Goal: Transaction & Acquisition: Purchase product/service

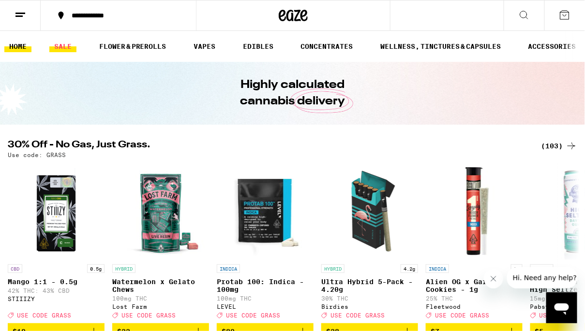
click at [67, 44] on link "SALE" at bounding box center [62, 47] width 27 height 12
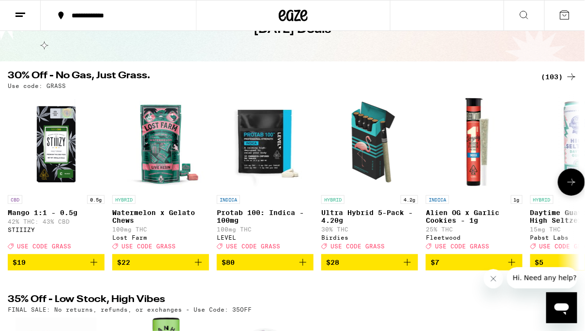
scroll to position [52, 0]
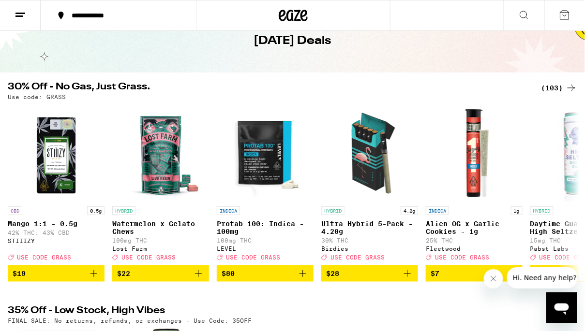
click at [560, 90] on div "(103)" at bounding box center [559, 88] width 36 height 12
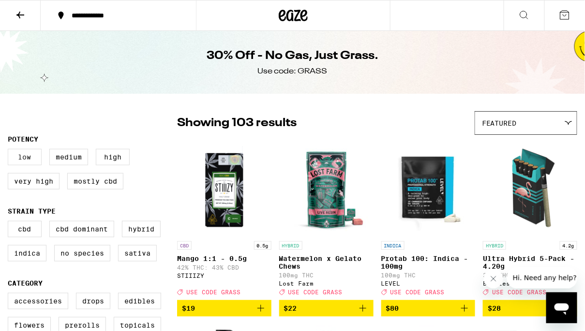
click at [27, 161] on label "Low" at bounding box center [25, 157] width 34 height 16
click at [10, 151] on input "Low" at bounding box center [10, 150] width 0 height 0
checkbox input "true"
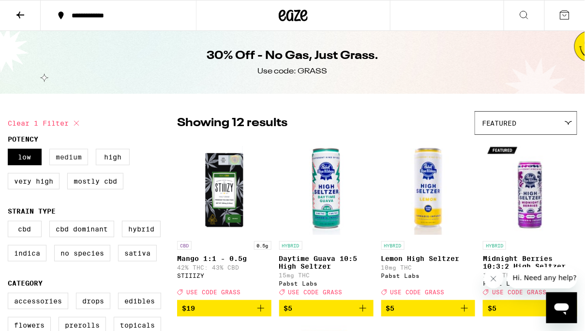
click at [59, 161] on label "Medium" at bounding box center [68, 157] width 39 height 16
click at [10, 151] on input "Medium" at bounding box center [10, 150] width 0 height 0
checkbox input "true"
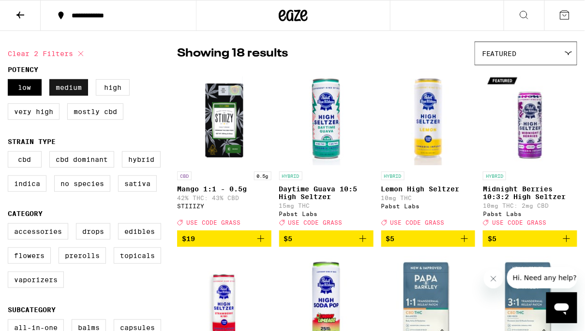
scroll to position [72, 0]
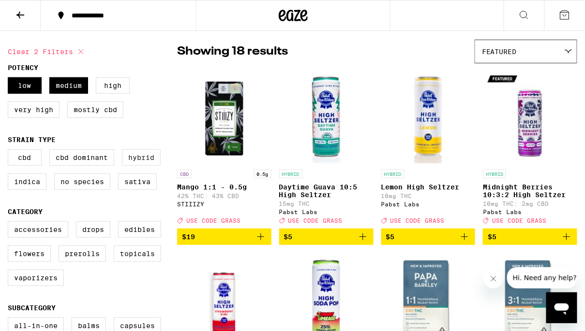
click at [132, 165] on label "Hybrid" at bounding box center [141, 157] width 39 height 16
click at [10, 151] on input "Hybrid" at bounding box center [10, 151] width 0 height 0
checkbox input "true"
click at [134, 187] on label "Sativa" at bounding box center [137, 182] width 39 height 16
click at [10, 151] on input "Sativa" at bounding box center [10, 151] width 0 height 0
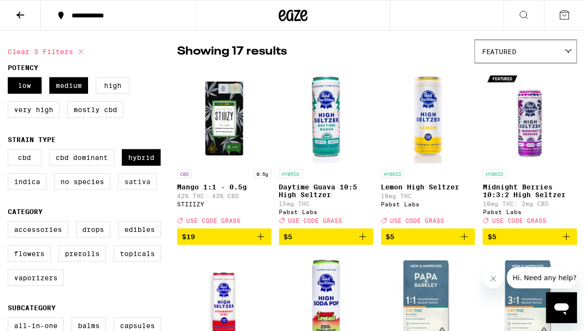
checkbox input "true"
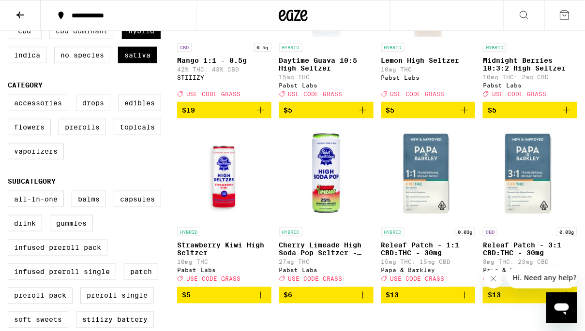
scroll to position [200, 0]
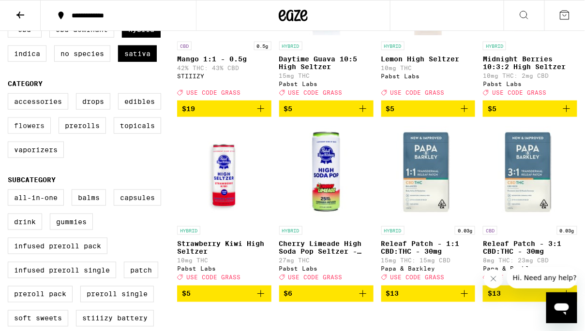
click at [26, 134] on label "Flowers" at bounding box center [29, 126] width 43 height 16
click at [10, 95] on input "Flowers" at bounding box center [10, 95] width 0 height 0
checkbox input "true"
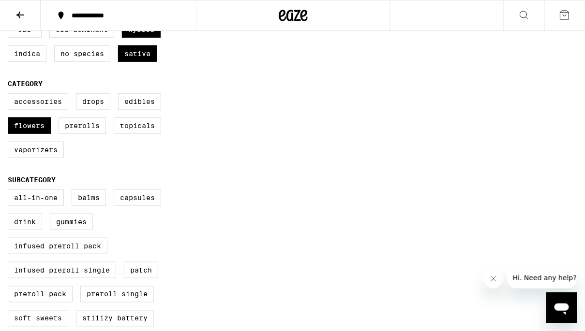
click at [492, 282] on button "Close message from company" at bounding box center [492, 278] width 19 height 19
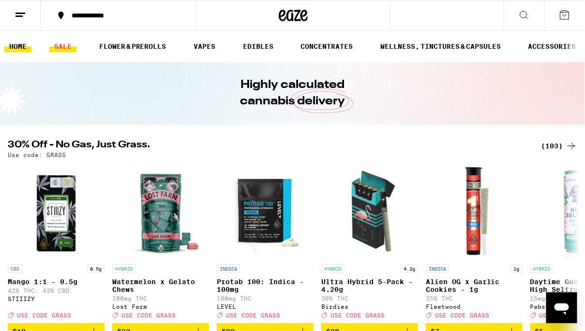
click at [59, 44] on link "SALE" at bounding box center [62, 47] width 27 height 12
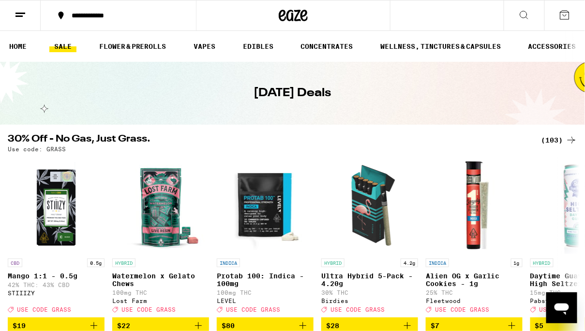
click at [555, 140] on div "(103)" at bounding box center [559, 140] width 36 height 12
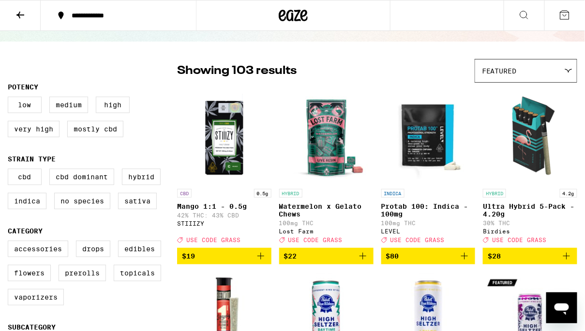
scroll to position [56, 0]
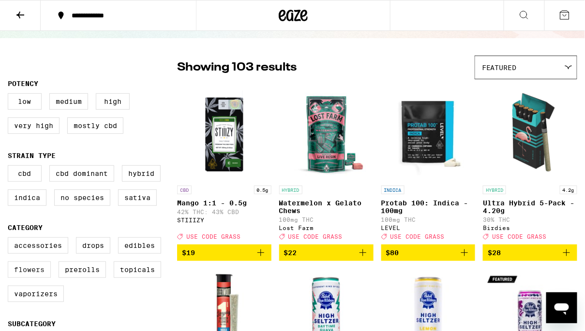
click at [29, 276] on label "Flowers" at bounding box center [29, 270] width 43 height 16
click at [10, 239] on input "Flowers" at bounding box center [10, 239] width 0 height 0
checkbox input "true"
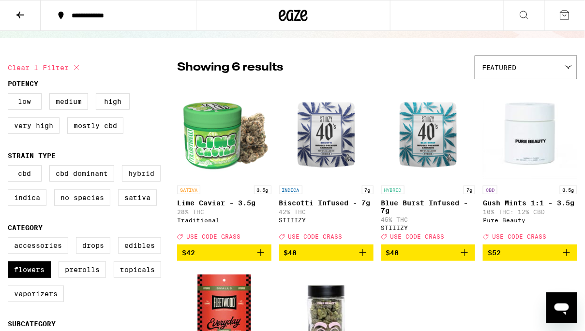
click at [141, 174] on label "Hybrid" at bounding box center [141, 173] width 39 height 16
click at [10, 167] on input "Hybrid" at bounding box center [10, 167] width 0 height 0
checkbox input "true"
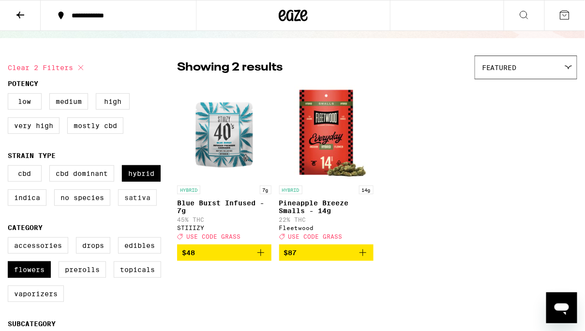
click at [135, 201] on label "Sativa" at bounding box center [137, 198] width 39 height 16
click at [10, 167] on input "Sativa" at bounding box center [10, 167] width 0 height 0
checkbox input "true"
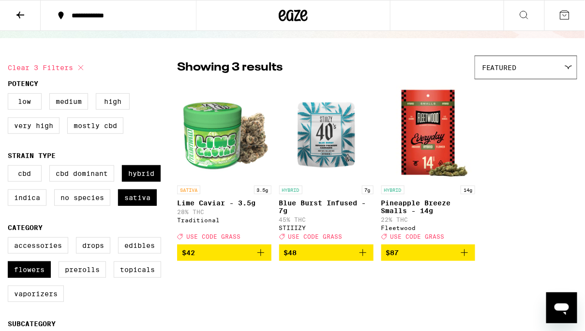
click at [205, 133] on img "Open page for Lime Caviar - 3.5g from Traditional" at bounding box center [224, 132] width 94 height 97
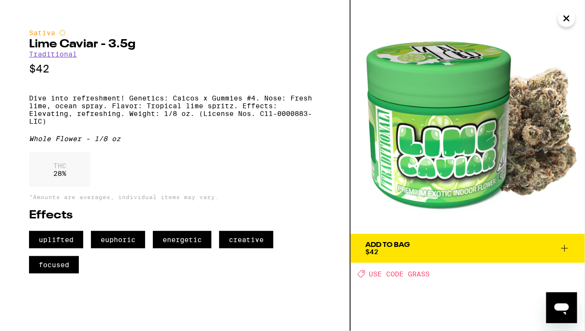
click at [438, 247] on span "Add To Bag $42" at bounding box center [467, 249] width 205 height 14
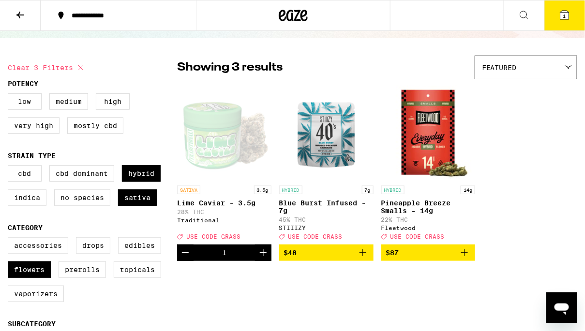
scroll to position [87, 0]
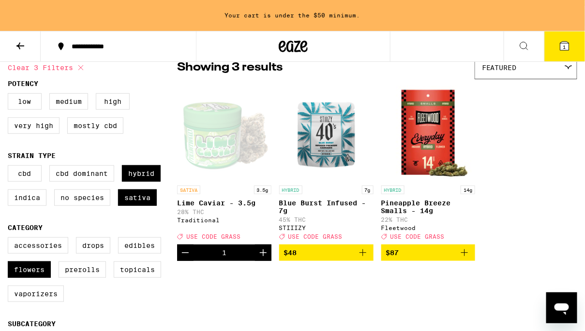
click at [83, 65] on icon at bounding box center [80, 67] width 5 height 5
checkbox input "false"
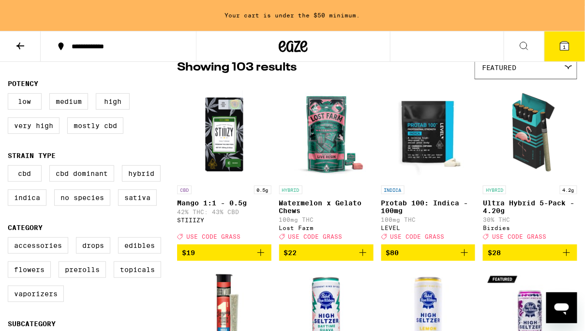
click at [21, 46] on icon at bounding box center [21, 46] width 12 height 12
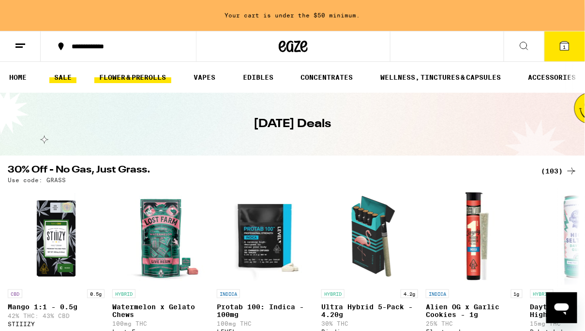
click at [107, 81] on link "FLOWER & PREROLLS" at bounding box center [132, 78] width 77 height 12
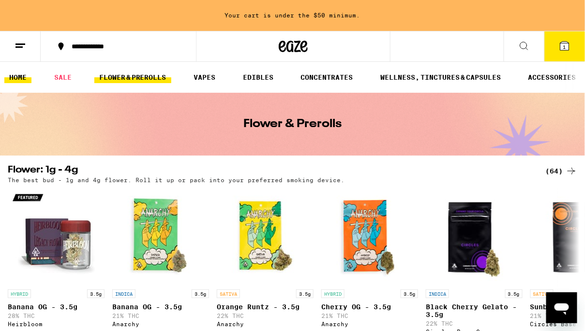
click at [16, 77] on link "HOME" at bounding box center [17, 78] width 27 height 12
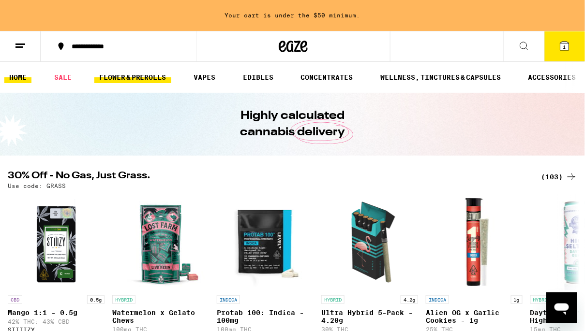
click at [139, 80] on link "FLOWER & PREROLLS" at bounding box center [132, 78] width 77 height 12
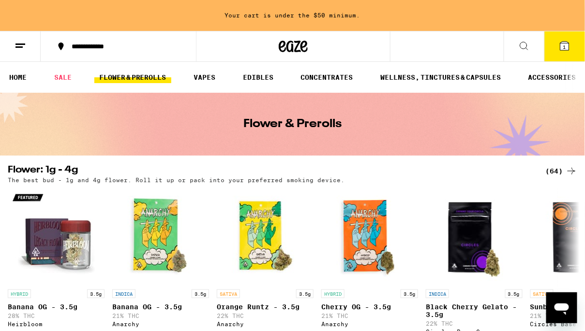
click at [563, 172] on div "(64)" at bounding box center [561, 171] width 31 height 12
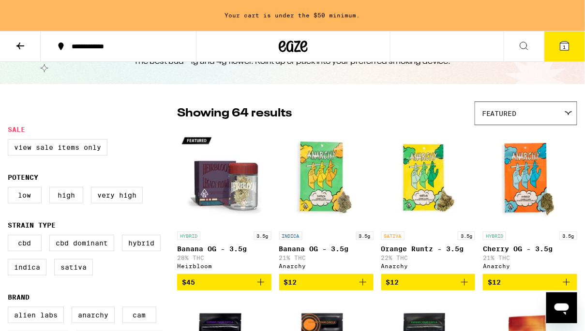
scroll to position [43, 0]
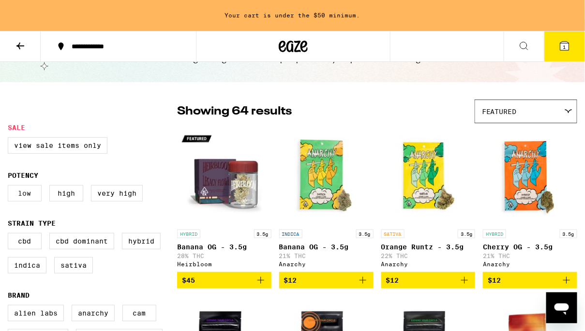
click at [27, 198] on label "Low" at bounding box center [25, 193] width 34 height 16
click at [10, 187] on input "Low" at bounding box center [10, 187] width 0 height 0
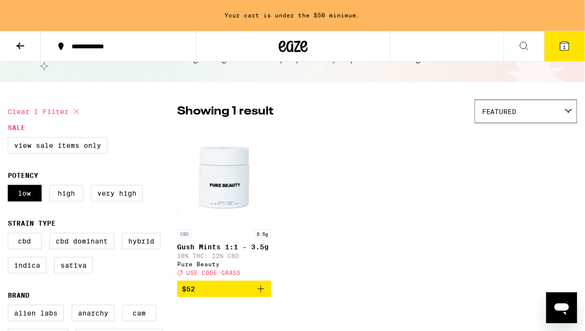
click at [73, 111] on icon at bounding box center [77, 112] width 12 height 12
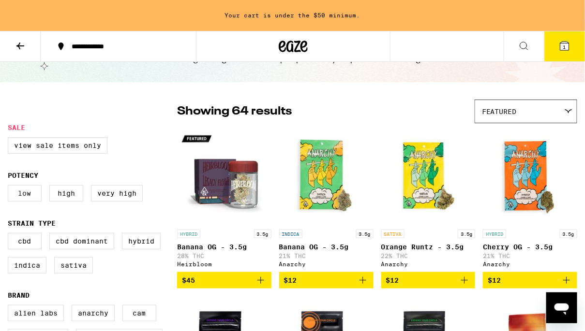
click at [29, 193] on label "Low" at bounding box center [25, 193] width 34 height 16
click at [10, 187] on input "Low" at bounding box center [10, 187] width 0 height 0
checkbox input "true"
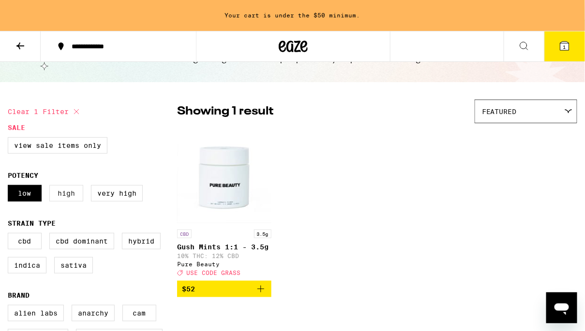
click at [71, 194] on label "High" at bounding box center [66, 193] width 34 height 16
click at [10, 187] on input "High" at bounding box center [10, 187] width 0 height 0
checkbox input "true"
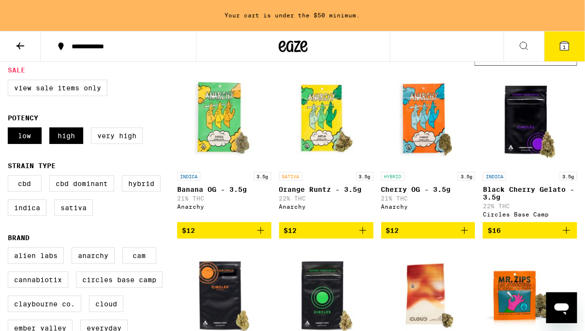
scroll to position [109, 0]
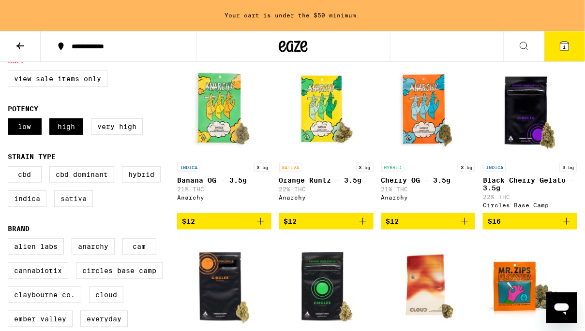
click at [66, 206] on label "Sativa" at bounding box center [73, 199] width 39 height 16
click at [10, 168] on input "Sativa" at bounding box center [10, 168] width 0 height 0
checkbox input "true"
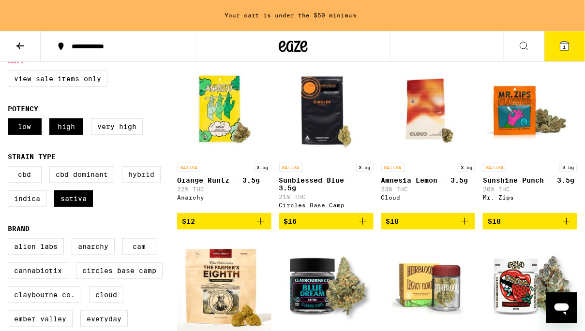
click at [142, 182] on label "Hybrid" at bounding box center [141, 174] width 39 height 16
click at [10, 168] on input "Hybrid" at bounding box center [10, 168] width 0 height 0
checkbox input "true"
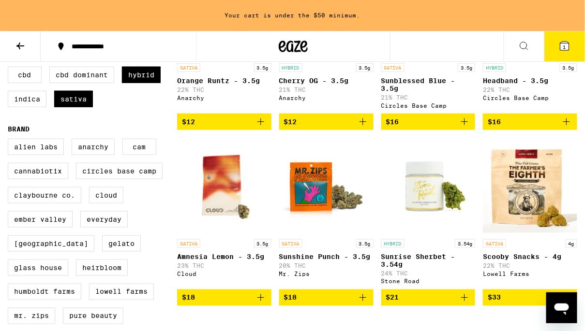
scroll to position [223, 0]
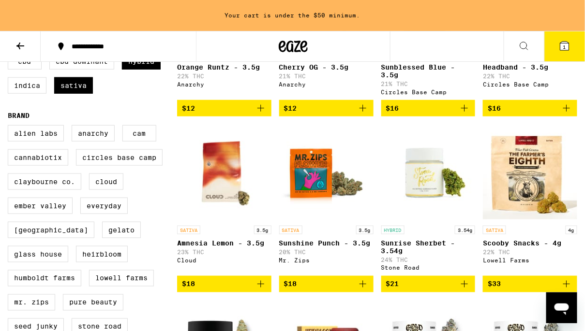
click at [519, 179] on img "Open page for Scooby Snacks - 4g from Lowell Farms" at bounding box center [530, 172] width 94 height 97
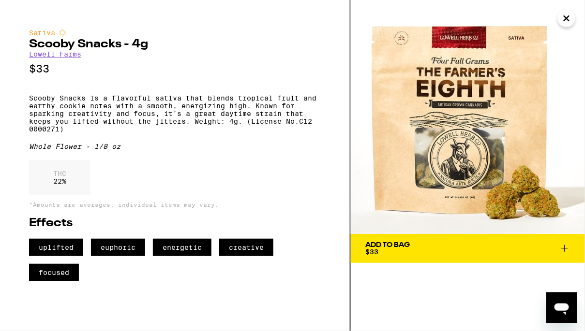
click at [408, 251] on div "Add To Bag $33" at bounding box center [387, 249] width 45 height 14
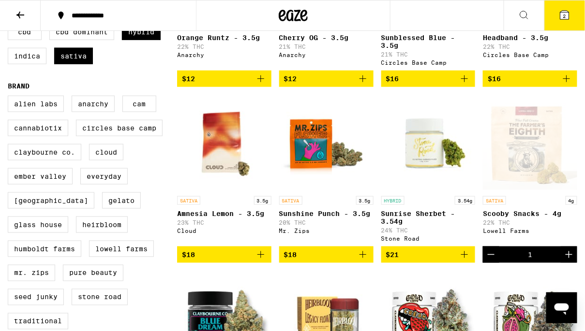
scroll to position [230, 0]
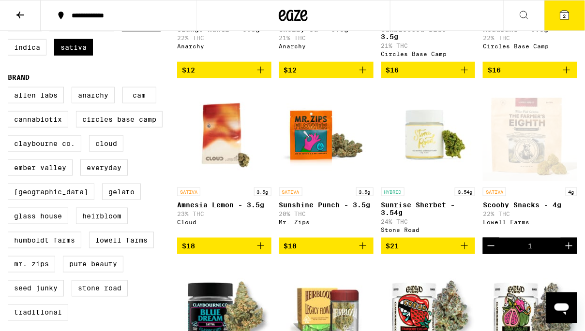
click at [569, 250] on icon "Increment" at bounding box center [568, 246] width 7 height 7
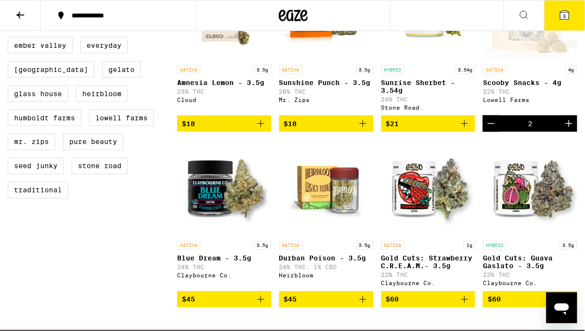
scroll to position [437, 0]
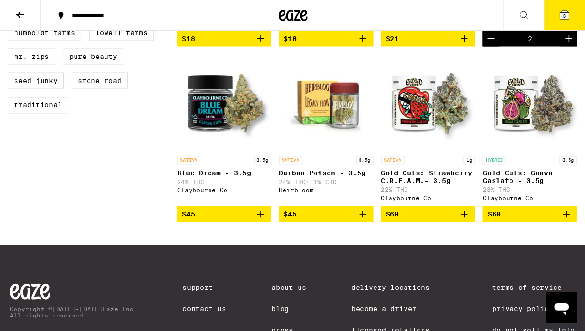
click at [417, 113] on img "Open page for Gold Cuts: Strawberry C.R.E.A.M.- 3.5g from Claybourne Co." at bounding box center [428, 103] width 94 height 97
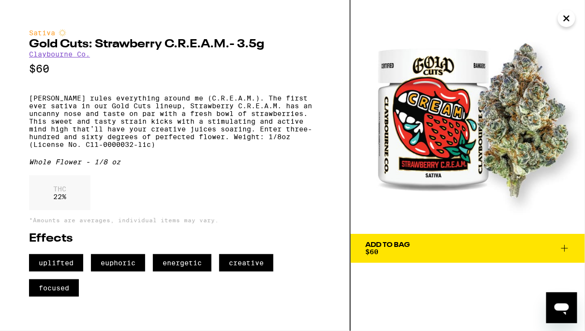
click at [393, 247] on div "Add To Bag" at bounding box center [387, 245] width 45 height 7
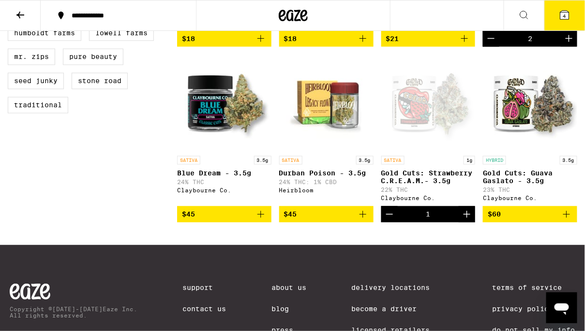
click at [568, 12] on icon at bounding box center [564, 15] width 9 height 9
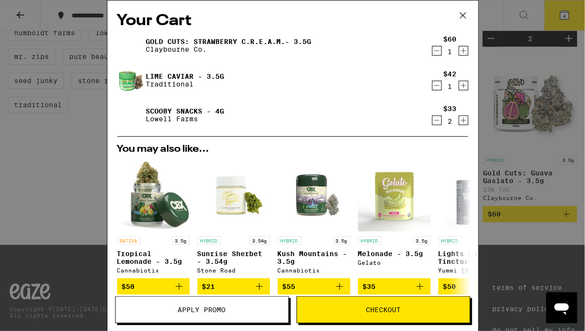
click at [191, 312] on span "Apply Promo" at bounding box center [202, 310] width 48 height 7
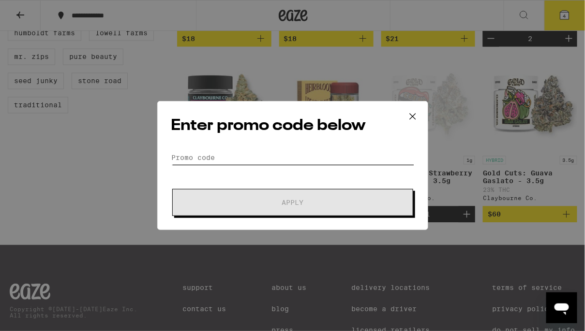
click at [191, 154] on input "Promo Code" at bounding box center [292, 157] width 243 height 15
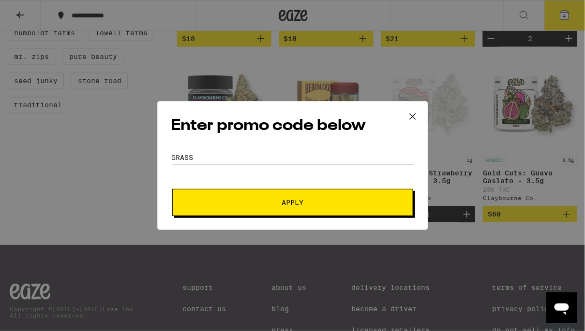
type input "GRASS"
click at [312, 205] on span "Apply" at bounding box center [293, 202] width 174 height 7
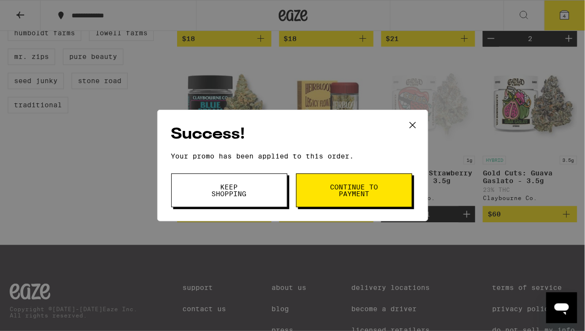
click at [332, 190] on span "Continue to payment" at bounding box center [353, 191] width 49 height 14
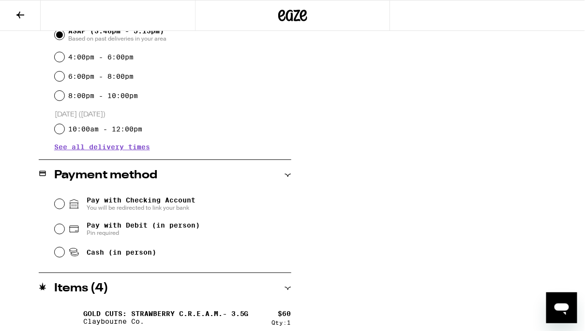
scroll to position [289, 0]
click at [61, 228] on input "Pay with Debit (in person) Pin required" at bounding box center [60, 229] width 10 height 10
radio input "true"
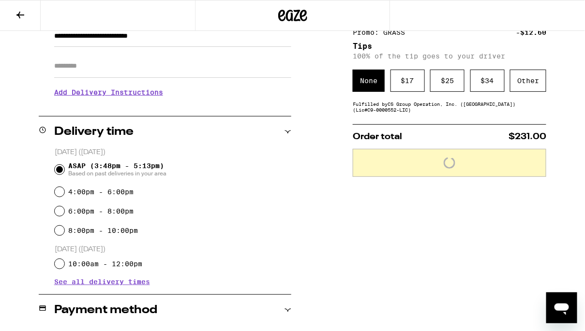
scroll to position [128, 0]
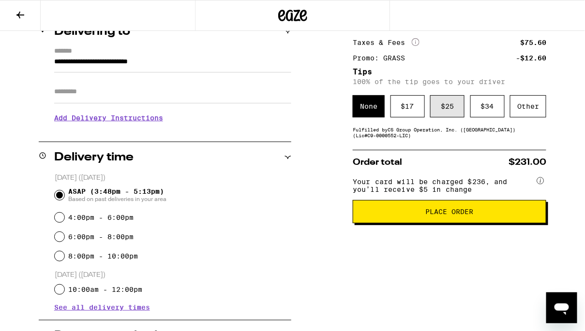
click at [443, 107] on div "$ 25" at bounding box center [447, 106] width 34 height 22
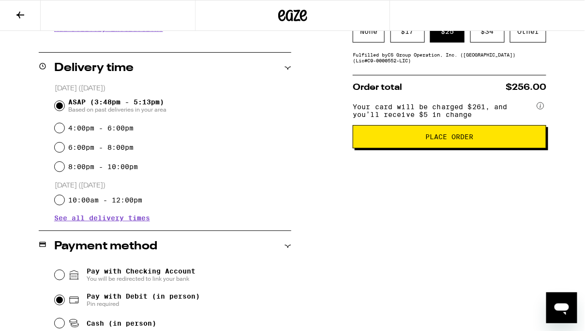
scroll to position [218, 0]
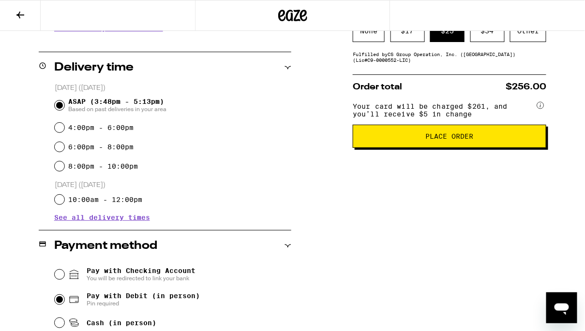
click at [437, 140] on span "Place Order" at bounding box center [450, 136] width 48 height 7
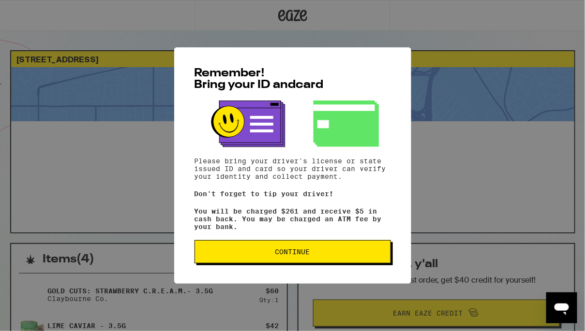
click at [265, 261] on button "Continue" at bounding box center [292, 251] width 196 height 23
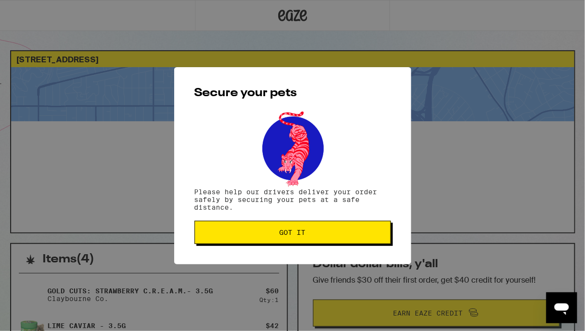
click at [285, 229] on button "Got it" at bounding box center [292, 232] width 196 height 23
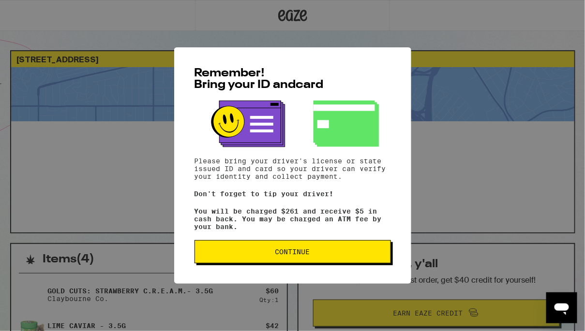
click at [260, 251] on button "Continue" at bounding box center [292, 251] width 196 height 23
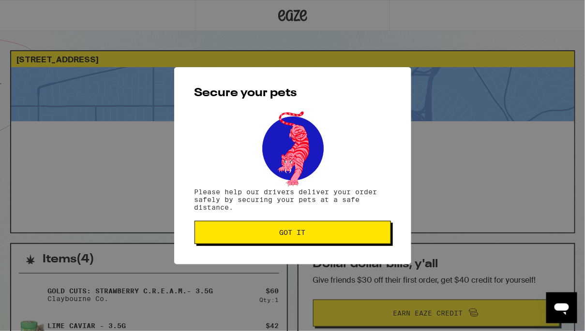
click at [297, 235] on span "Got it" at bounding box center [293, 232] width 26 height 7
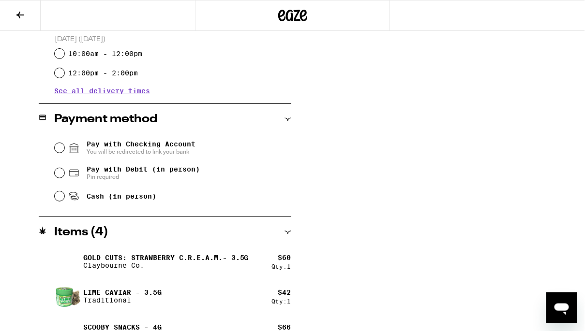
scroll to position [365, 0]
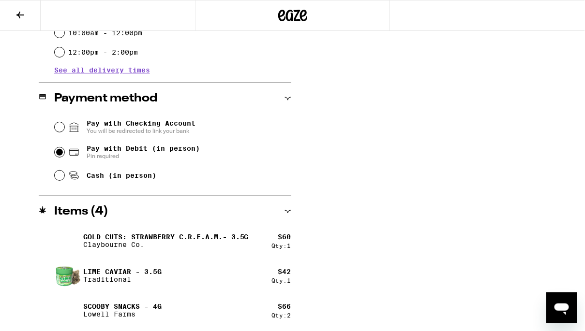
click at [61, 152] on input "Pay with Debit (in person) Pin required" at bounding box center [60, 153] width 10 height 10
radio input "true"
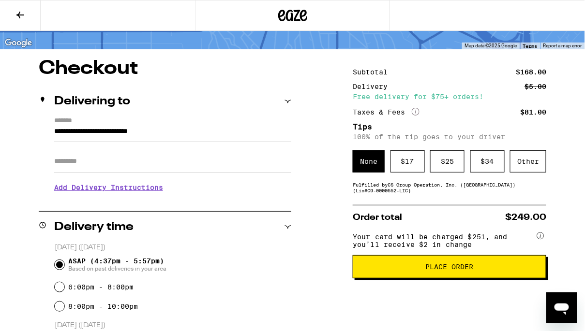
scroll to position [62, 0]
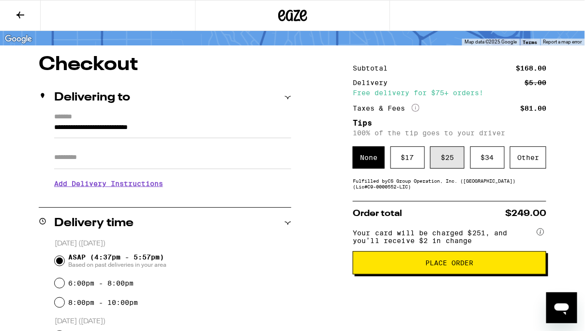
click at [456, 156] on div "$ 25" at bounding box center [447, 158] width 34 height 22
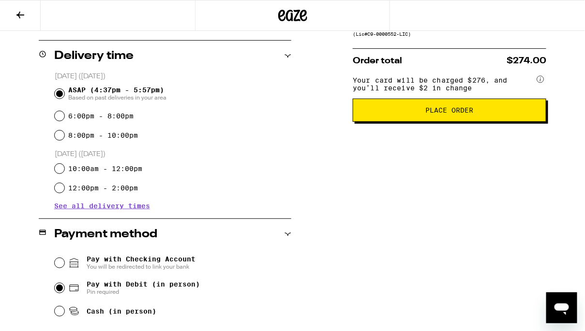
scroll to position [276, 0]
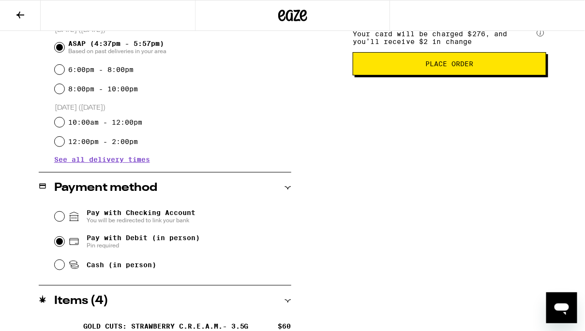
click at [403, 75] on button "Place Order" at bounding box center [449, 63] width 193 height 23
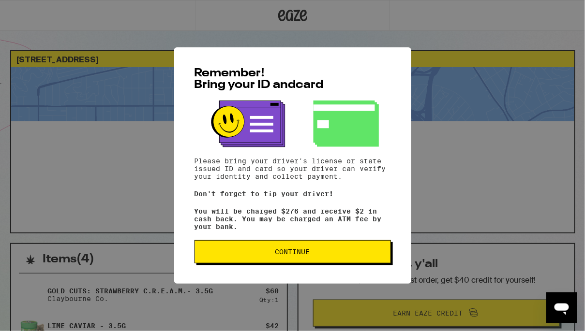
click at [255, 253] on span "Continue" at bounding box center [293, 252] width 180 height 7
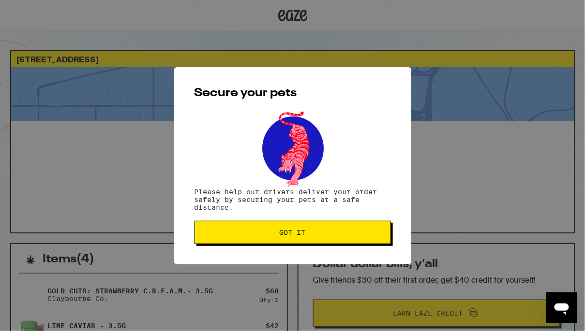
click at [271, 237] on button "Got it" at bounding box center [292, 232] width 196 height 23
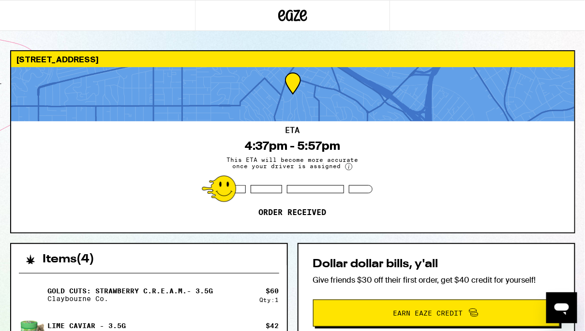
click at [284, 16] on icon at bounding box center [281, 16] width 7 height 12
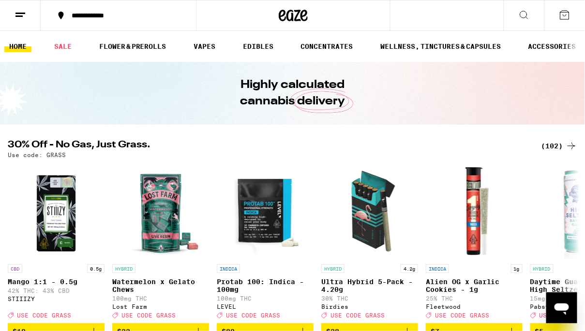
click at [18, 18] on icon at bounding box center [21, 15] width 12 height 12
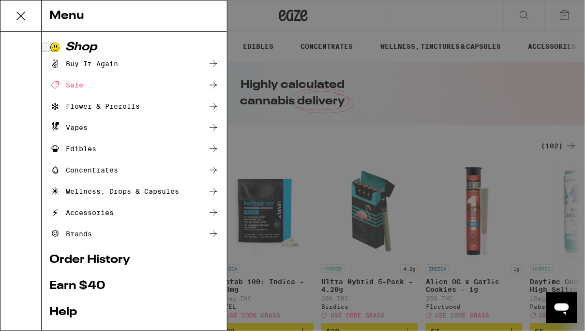
click at [19, 15] on icon at bounding box center [20, 15] width 19 height 19
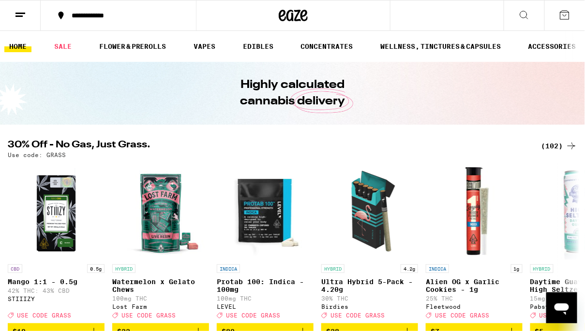
click at [286, 16] on icon at bounding box center [293, 16] width 15 height 12
